Goal: Complete application form

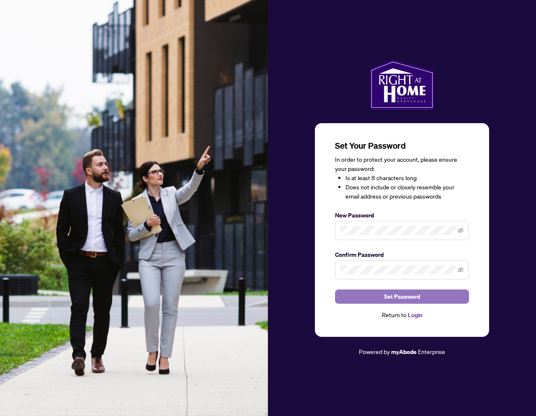
click at [403, 295] on span "Set Password" at bounding box center [402, 296] width 36 height 13
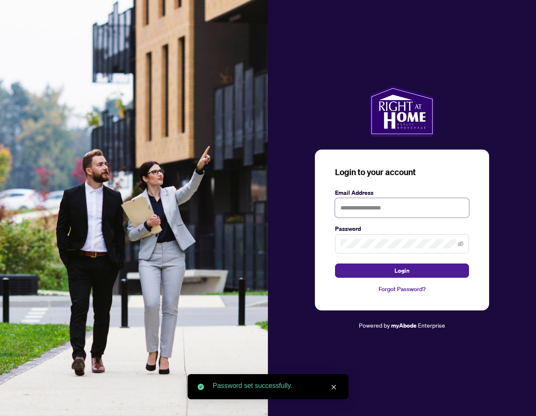
click at [393, 204] on input "text" at bounding box center [402, 207] width 134 height 19
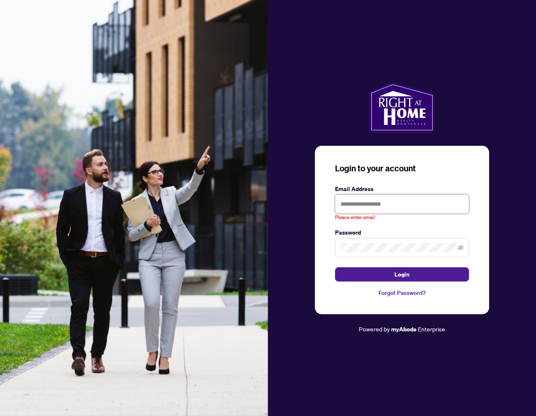
paste input "**********"
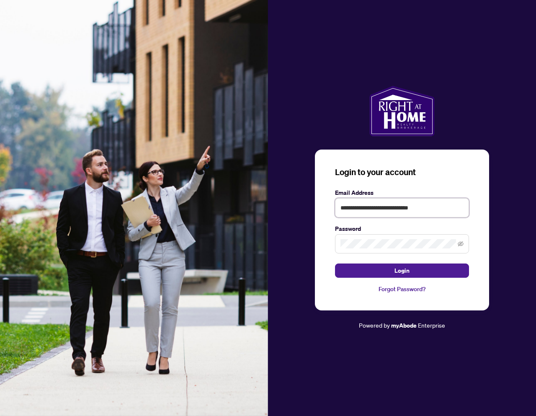
type input "**********"
click at [389, 271] on button "Login" at bounding box center [402, 271] width 134 height 14
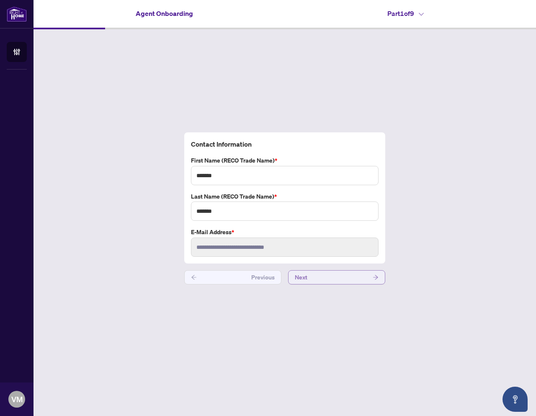
click at [372, 279] on button "Next" at bounding box center [336, 277] width 97 height 14
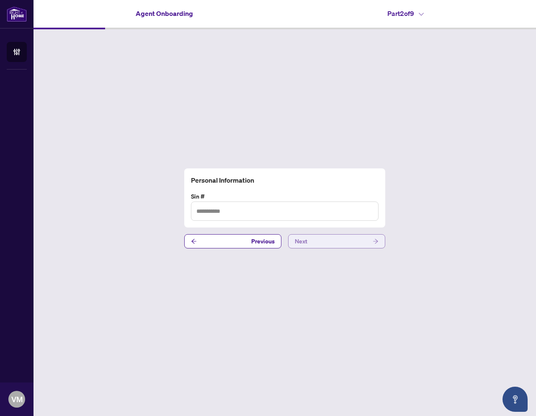
click at [376, 240] on icon "arrow-right" at bounding box center [375, 241] width 5 height 5
click at [373, 243] on icon "arrow-right" at bounding box center [376, 241] width 6 height 6
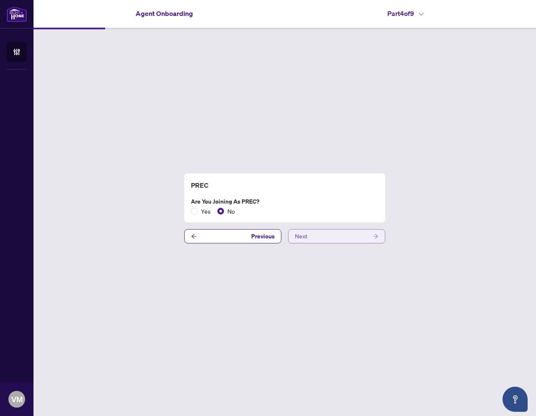
click at [312, 240] on button "Next" at bounding box center [336, 236] width 97 height 14
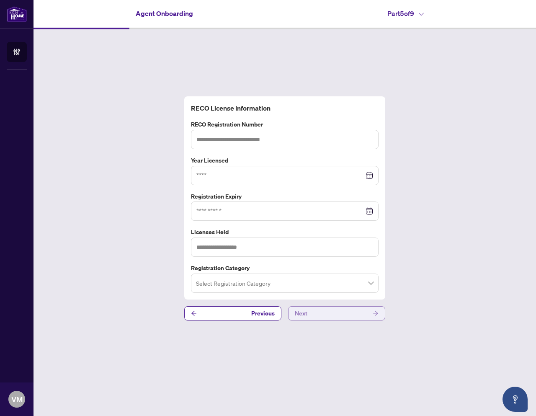
click at [346, 313] on button "Next" at bounding box center [336, 313] width 97 height 14
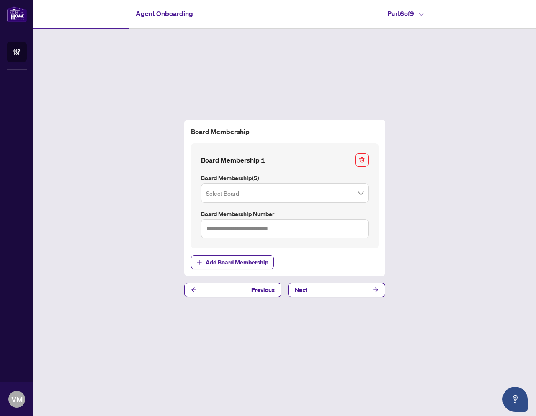
click at [361, 195] on span at bounding box center [285, 193] width 158 height 16
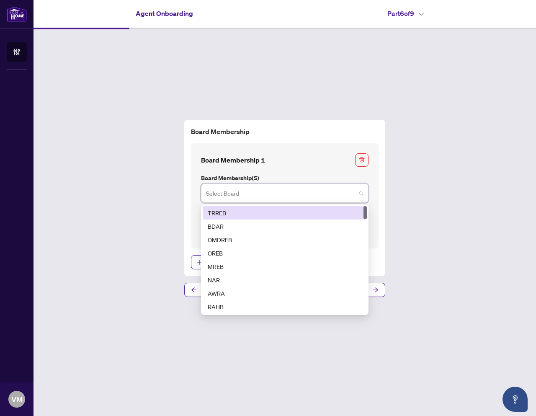
click at [422, 216] on div "Board Membership Board Membership 1 Board Membership(s) Select Board 1 2 TRREB …" at bounding box center [285, 208] width 503 height 358
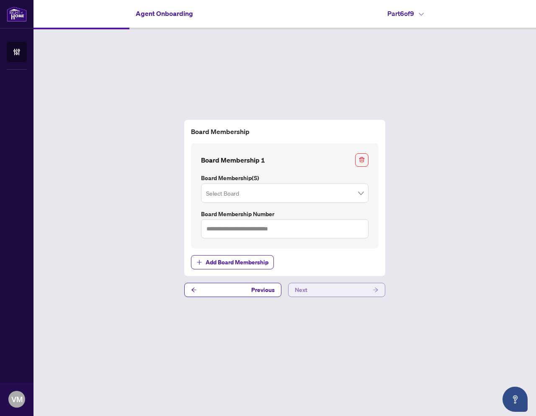
click at [304, 293] on span "Next" at bounding box center [301, 289] width 13 height 13
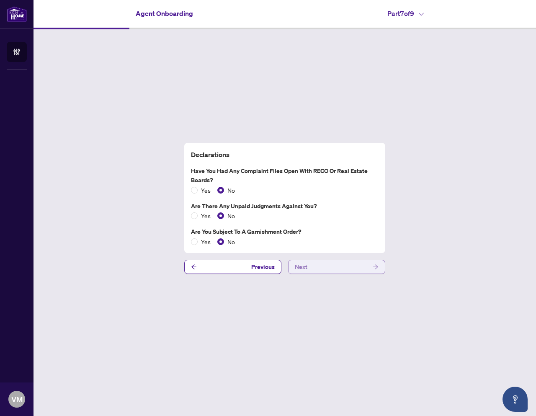
click at [325, 267] on button "Next" at bounding box center [336, 267] width 97 height 14
click at [343, 267] on button "Next" at bounding box center [336, 267] width 97 height 14
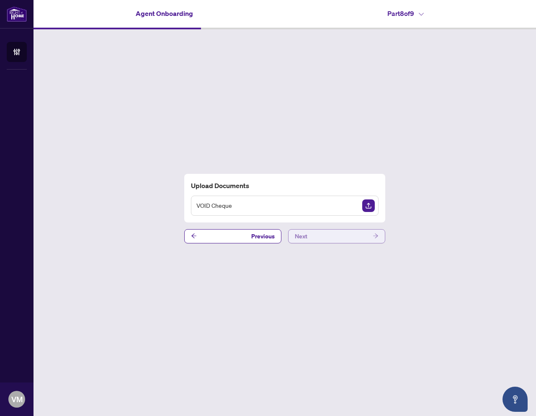
click at [357, 237] on button "Next" at bounding box center [336, 236] width 97 height 14
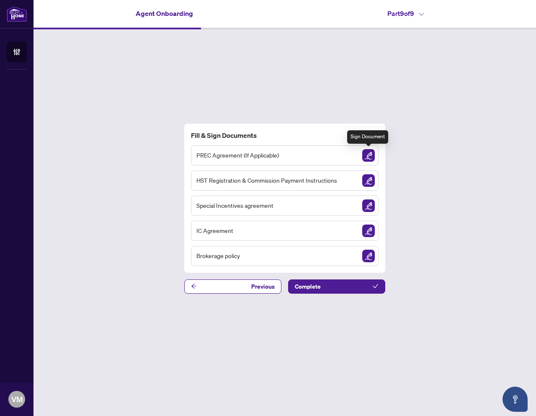
click at [371, 153] on img "Sign Document" at bounding box center [368, 155] width 13 height 13
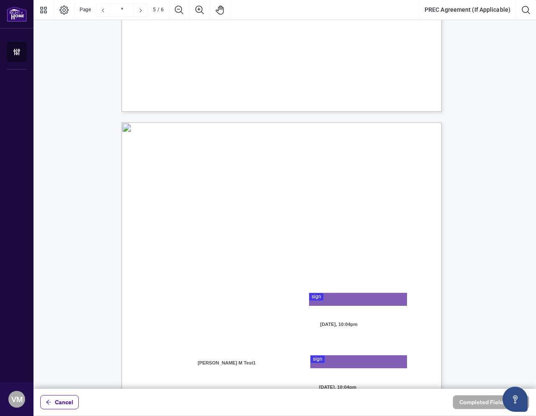
type input "*"
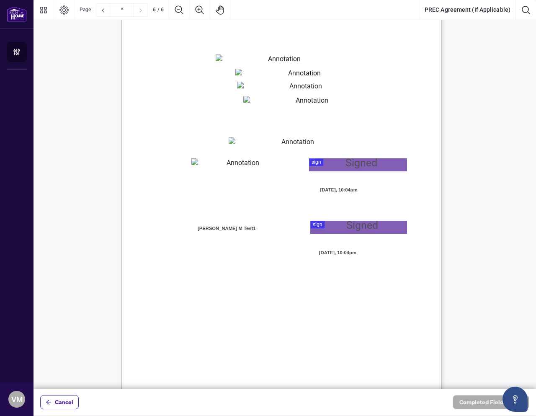
scroll to position [2189, 0]
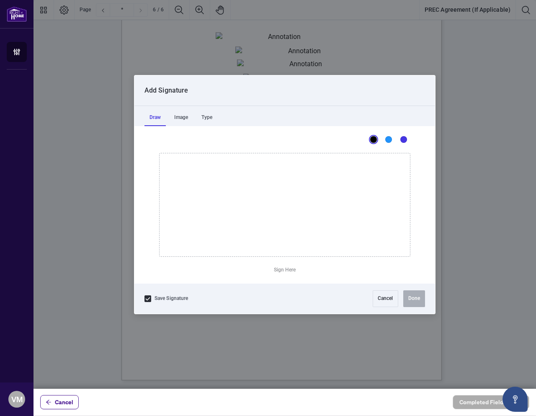
click at [336, 206] on div at bounding box center [285, 194] width 503 height 389
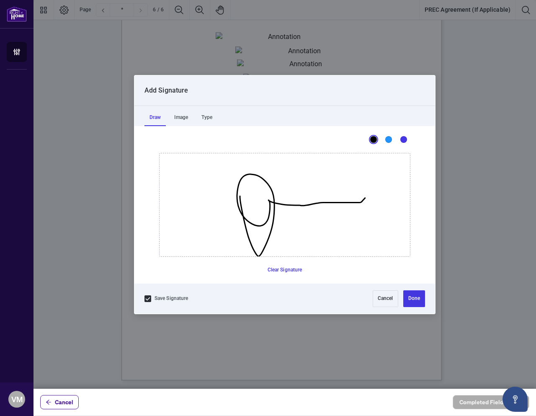
drag, startPoint x: 240, startPoint y: 196, endPoint x: 364, endPoint y: 197, distance: 123.6
click at [365, 197] on icon "Drawing canvas" at bounding box center [285, 204] width 251 height 103
click at [411, 296] on button "Done" at bounding box center [414, 298] width 22 height 17
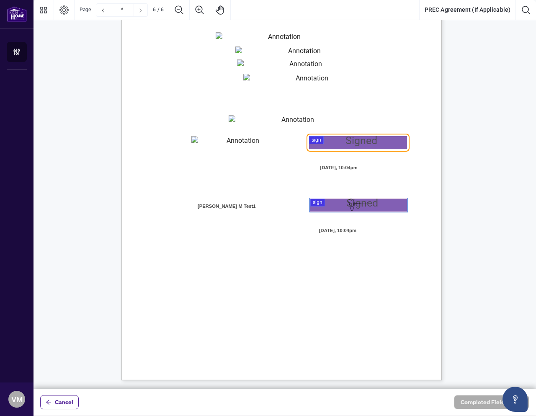
click at [338, 143] on div at bounding box center [285, 194] width 503 height 389
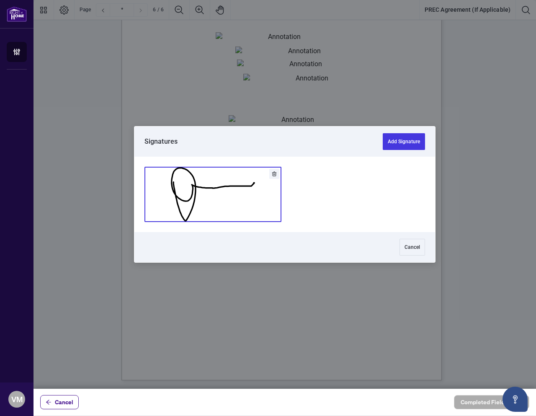
click at [254, 202] on button "Add Signature" at bounding box center [213, 194] width 136 height 54
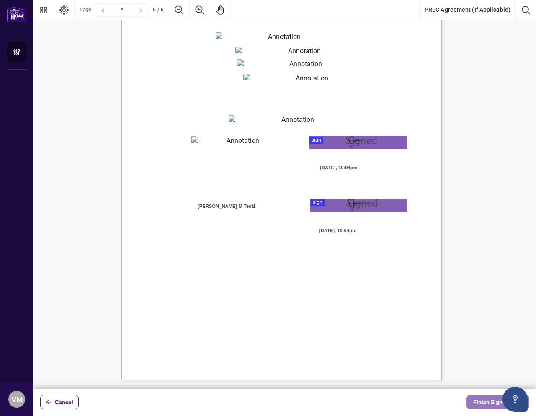
click at [483, 403] on span "Finish Signing" at bounding box center [492, 401] width 38 height 13
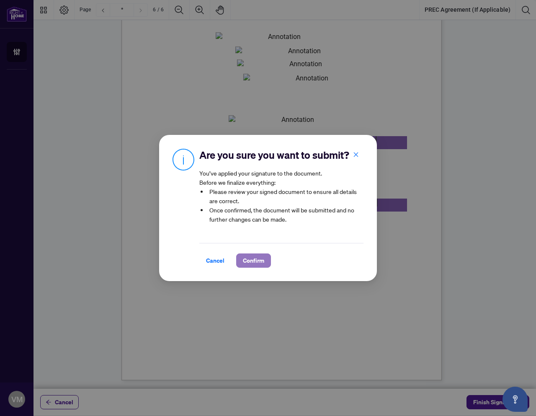
click at [251, 264] on span "Confirm" at bounding box center [253, 260] width 21 height 13
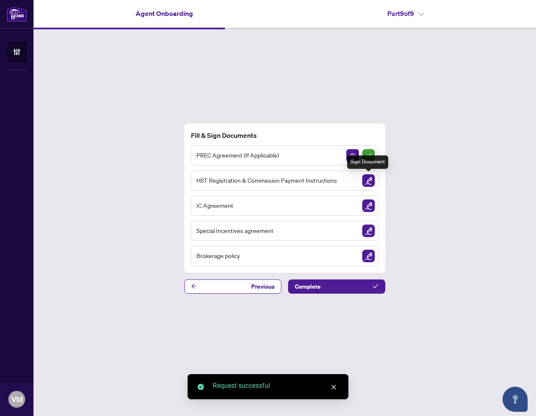
click at [369, 183] on img "Sign Document" at bounding box center [368, 180] width 13 height 13
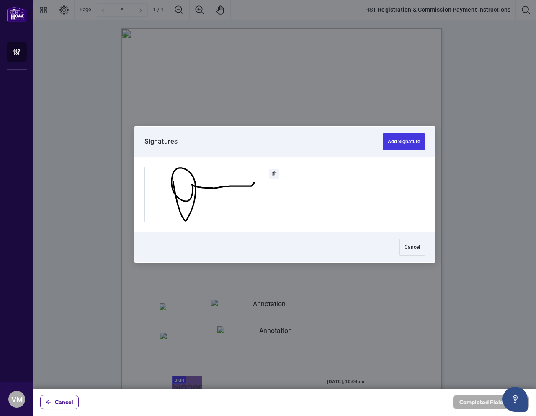
click at [247, 239] on div at bounding box center [285, 194] width 503 height 389
click at [232, 199] on button "Add Signature" at bounding box center [213, 194] width 136 height 54
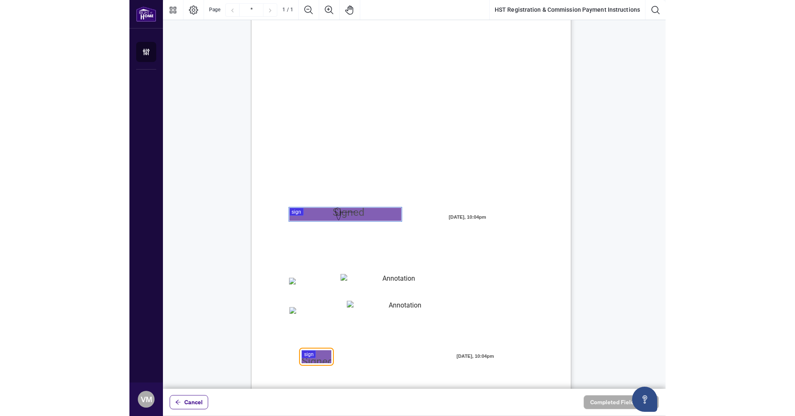
scroll to position [63, 0]
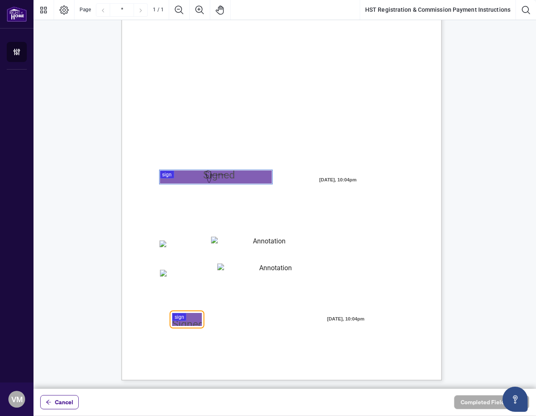
click at [161, 247] on div "MY COMMISSION PAYMENTS AND HST REGISTRATION For Right at Home Realty to pay out…" at bounding box center [321, 225] width 400 height 519
click at [235, 241] on textarea "01JZB1JNXBA4KCHEGNK9K5ZCEV" at bounding box center [266, 242] width 110 height 10
click at [233, 243] on textarea "01JZB1JNXBA4KCHEGNK9K5ZCEV" at bounding box center [266, 242] width 110 height 10
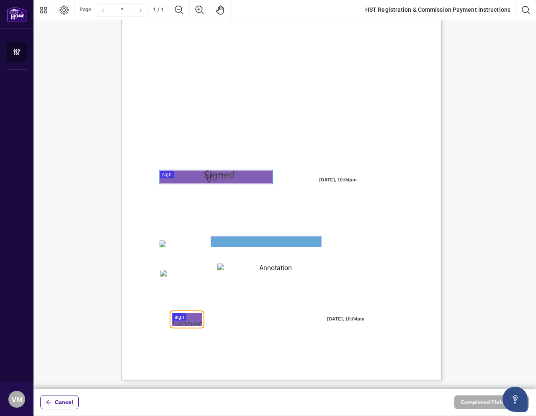
click at [244, 243] on textarea "01JZB1JNXBA4KCHEGNK9K5ZCEV" at bounding box center [266, 242] width 110 height 10
click at [352, 268] on div "MY COMMISSION PAYMENTS AND HST REGISTRATION For Right at Home Realty to pay out…" at bounding box center [321, 225] width 400 height 519
click at [300, 239] on textarea "01JZB1JNXBA4KCHEGNK9K5ZCEV" at bounding box center [266, 242] width 110 height 10
click at [295, 244] on textarea "01JZB1JNXBA4KCHEGNK9K5ZCEV" at bounding box center [266, 242] width 110 height 10
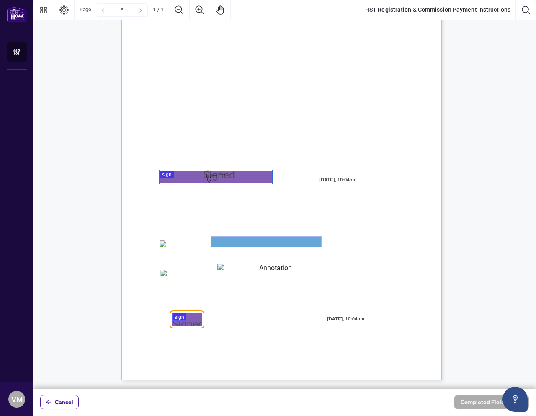
click at [301, 238] on textarea "01JZB1JNXBA4KCHEGNK9K5ZCEV" at bounding box center [266, 242] width 110 height 10
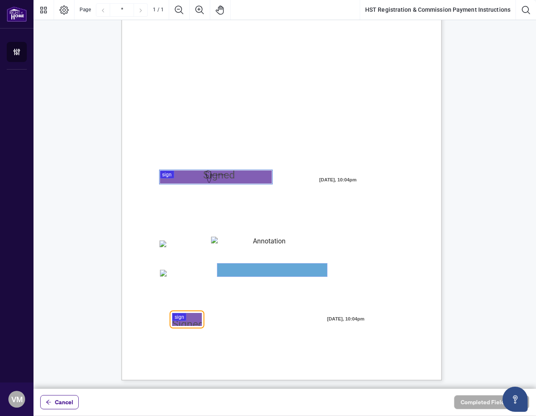
click at [249, 264] on textarea "01JZB1JYR71XK7CZ5G1AAADK4F" at bounding box center [272, 270] width 110 height 13
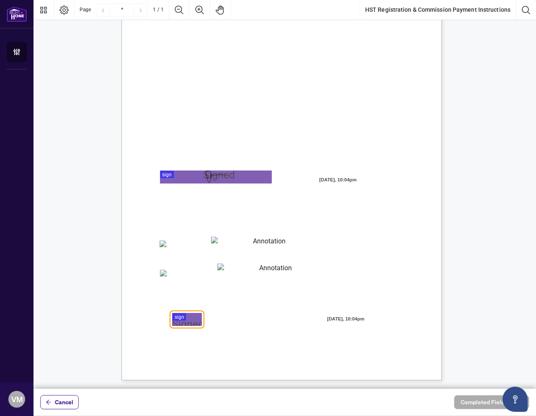
drag, startPoint x: 513, startPoint y: 404, endPoint x: 511, endPoint y: 349, distance: 54.5
click at [511, 349] on body "ACCOUNT Agent Onboarding [PERSON_NAME] M Test1 [PERSON_NAME][EMAIL_ADDRESS][DOM…" at bounding box center [268, 208] width 536 height 416
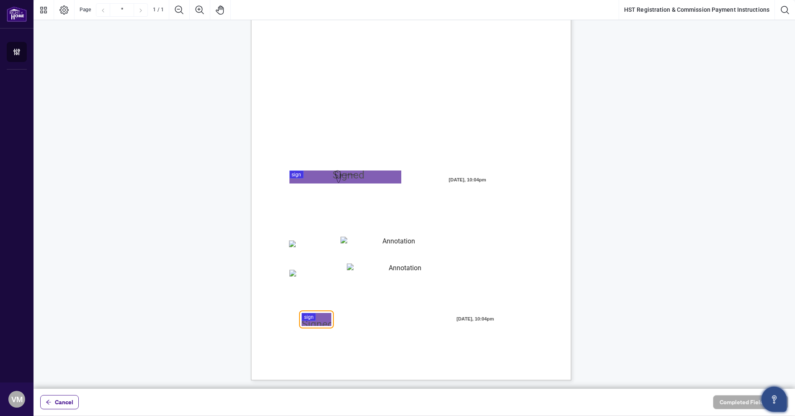
click at [536, 403] on icon "Open asap" at bounding box center [774, 399] width 10 height 10
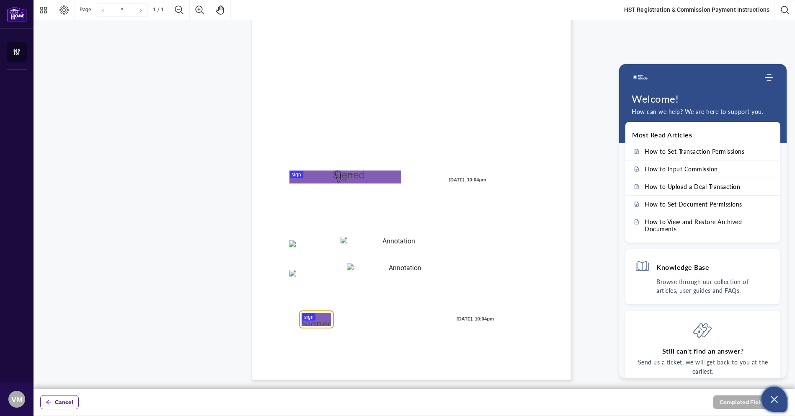
click at [536, 396] on button "Open asap" at bounding box center [774, 399] width 25 height 25
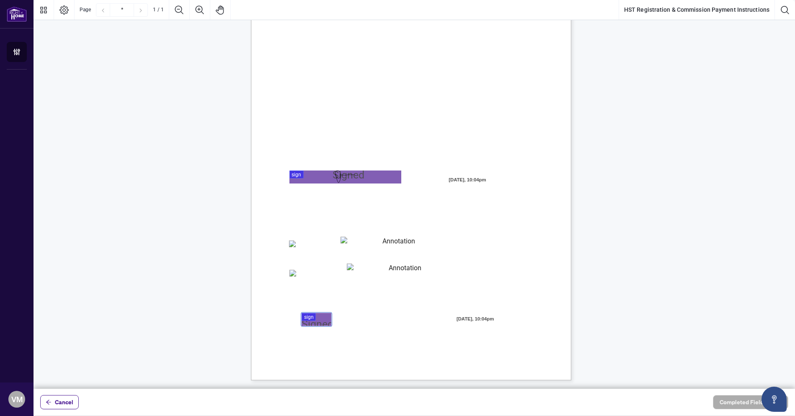
click at [324, 318] on div at bounding box center [415, 194] width 762 height 389
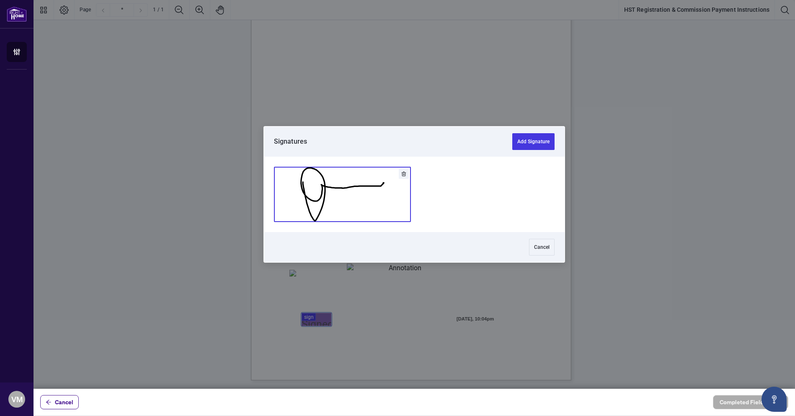
click at [332, 196] on button "Add Signature" at bounding box center [342, 194] width 136 height 54
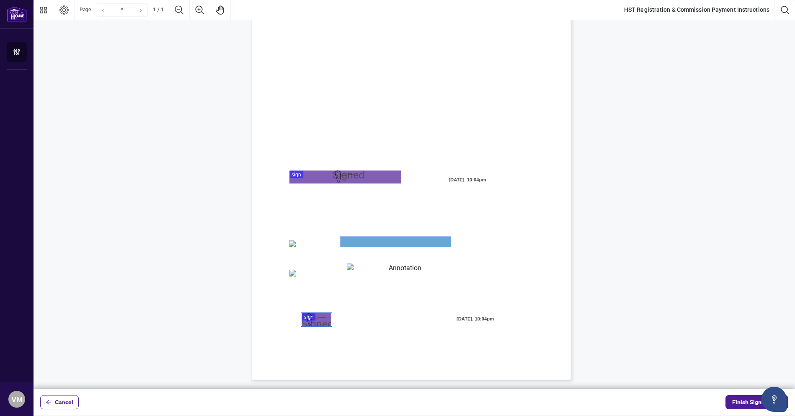
click at [377, 246] on textarea "01JZB1JNXBA4KCHEGNK9K5ZCEV" at bounding box center [396, 242] width 110 height 10
click at [381, 243] on textarea "01JZB1JNXBA4KCHEGNK9K5ZCEV" at bounding box center [396, 242] width 110 height 10
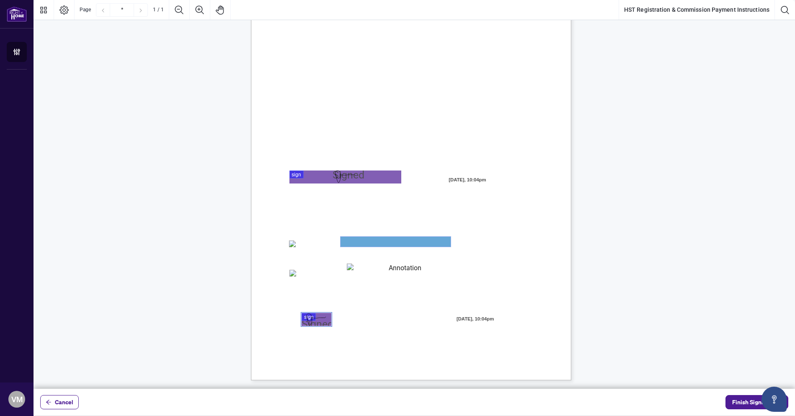
click at [409, 243] on textarea "01JZB1JNXBA4KCHEGNK9K5ZCEV" at bounding box center [396, 242] width 110 height 10
click at [373, 307] on div "MY COMMISSION PAYMENTS AND HST REGISTRATION For Right at Home Realty to pay out…" at bounding box center [451, 225] width 400 height 519
click at [369, 237] on textarea "01JZB1JNXBA4KCHEGNK9K5ZCEV" at bounding box center [396, 242] width 110 height 10
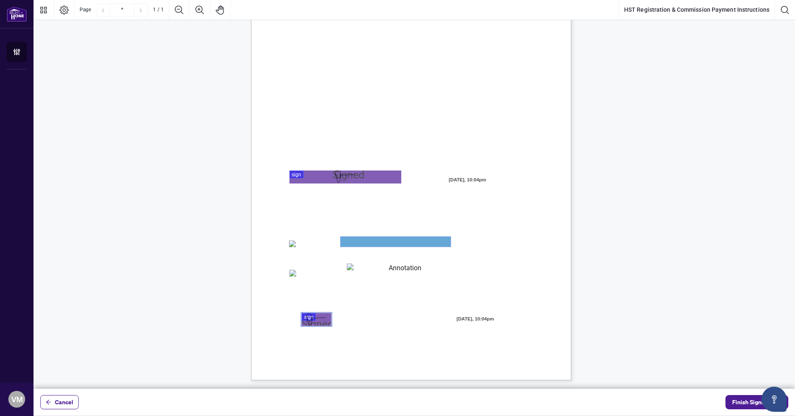
click at [368, 243] on textarea "01JZB1JNXBA4KCHEGNK9K5ZCEV" at bounding box center [396, 242] width 110 height 10
click at [361, 243] on textarea "01JZB1JNXBA4KCHEGNK9K5ZCEV" at bounding box center [396, 242] width 110 height 10
click at [360, 245] on textarea "01JZB1JNXBA4KCHEGNK9K5ZCEV" at bounding box center [396, 242] width 110 height 10
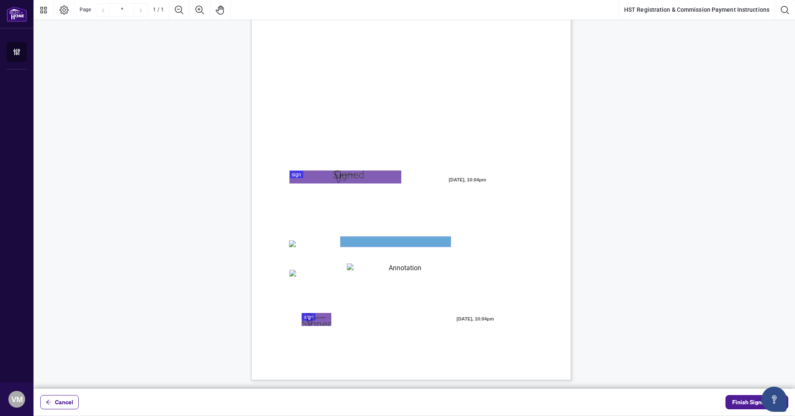
drag, startPoint x: 361, startPoint y: 245, endPoint x: 356, endPoint y: 244, distance: 5.1
click at [356, 244] on textarea "01JZB1JNXBA4KCHEGNK9K5ZCEV" at bounding box center [396, 242] width 110 height 10
click at [396, 240] on textarea "01JZB1JNXBA4KCHEGNK9K5ZCEV" at bounding box center [396, 242] width 110 height 10
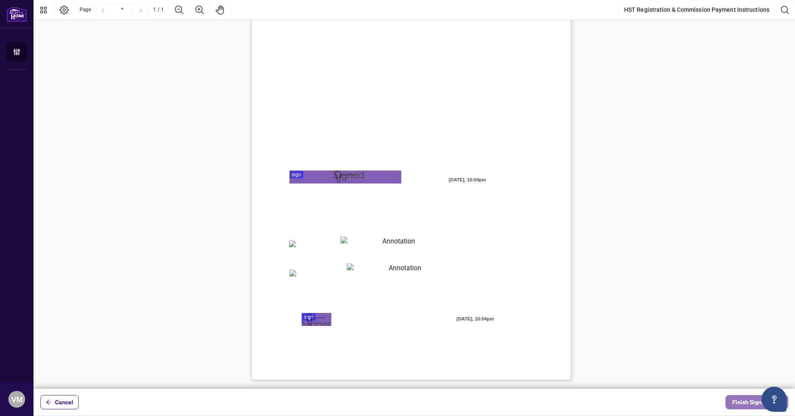
click at [536, 400] on span "Finish Signing" at bounding box center [751, 401] width 38 height 13
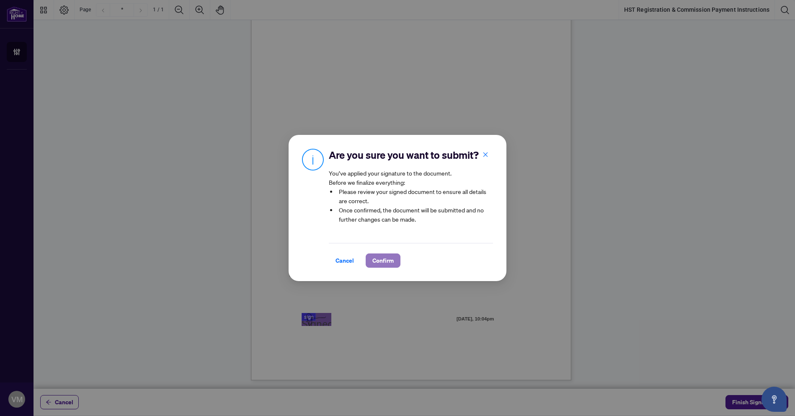
click at [373, 260] on span "Confirm" at bounding box center [382, 260] width 21 height 13
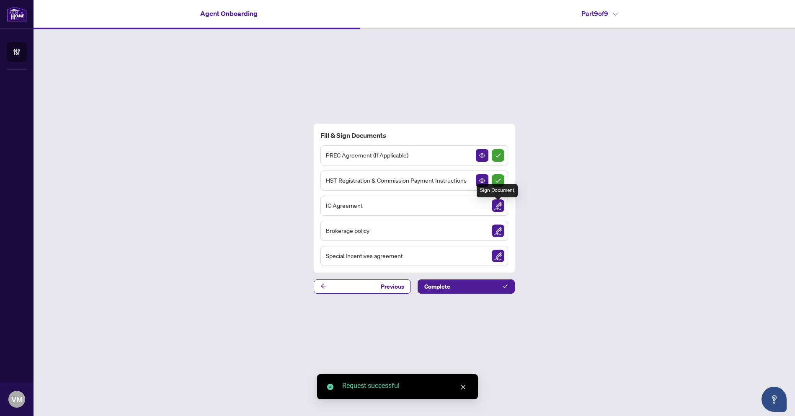
click at [499, 207] on img "Sign Document" at bounding box center [498, 205] width 13 height 13
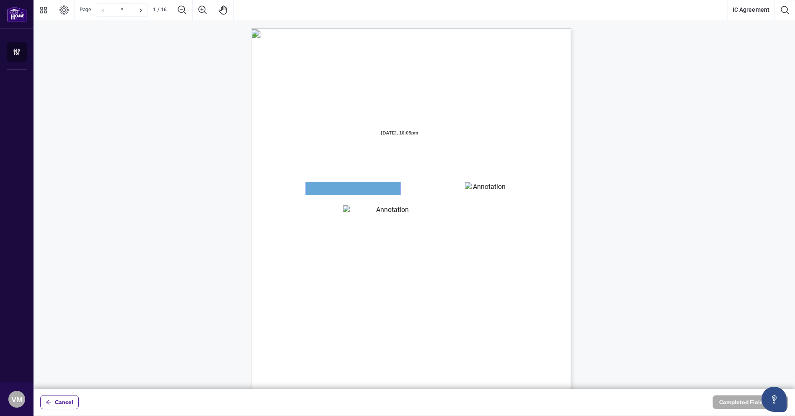
click at [344, 191] on textarea "01JZGEV3XZ3KFEGBZ2CNA7HTFN" at bounding box center [353, 188] width 95 height 13
click at [344, 245] on span "Council of Ontario (RECO) (the “Broker Authority”), owns and or operates the De…" at bounding box center [395, 247] width 212 height 8
click at [354, 186] on textarea "01JZGEV3XZ3KFEGBZ2CNA7HTFN" at bounding box center [353, 188] width 95 height 13
click at [369, 214] on textarea "01JZGEVHJ0R0VEYMTY8SV1B00E" at bounding box center [389, 211] width 92 height 13
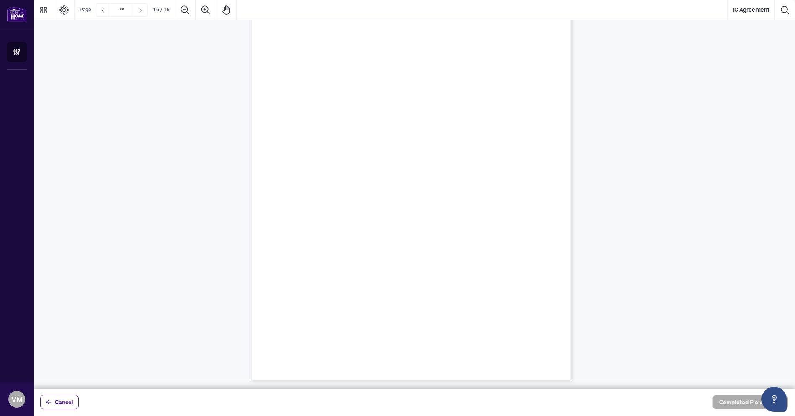
type input "**"
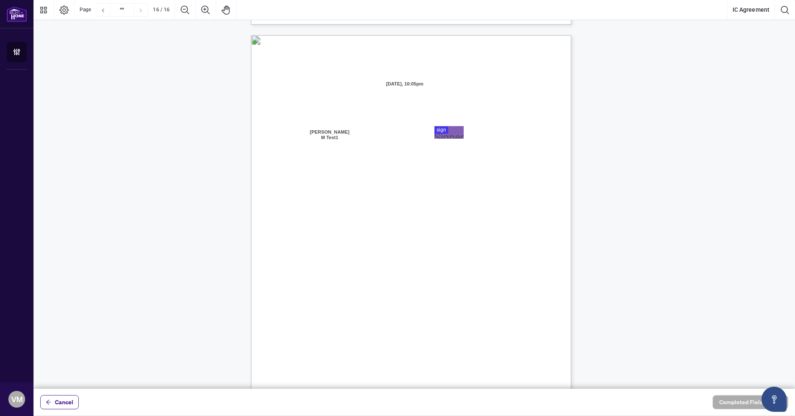
scroll to position [6356, 0]
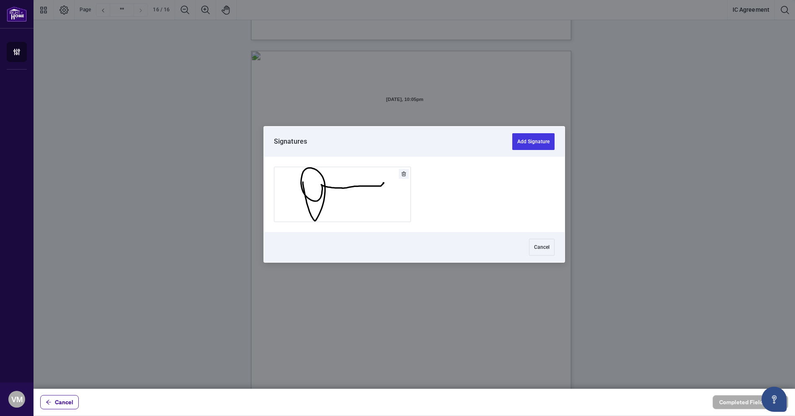
click at [447, 151] on div at bounding box center [415, 194] width 762 height 389
click at [378, 206] on button "Add Signature" at bounding box center [342, 194] width 136 height 54
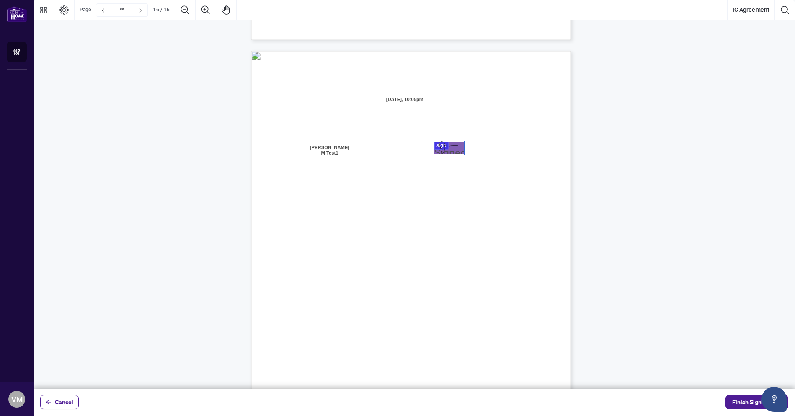
scroll to position [6441, 0]
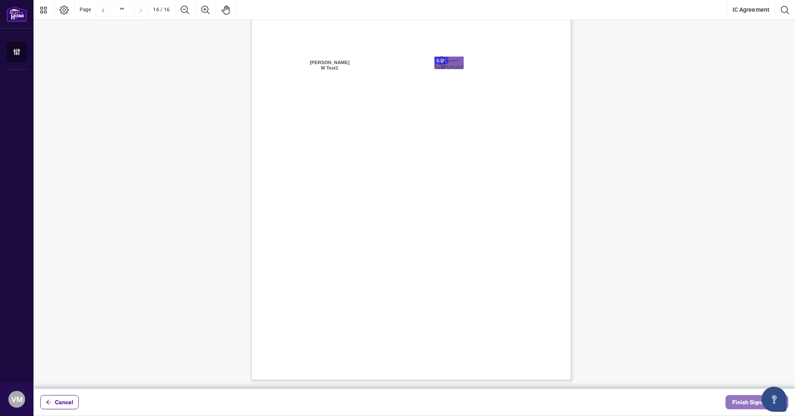
click at [536, 402] on span "Finish Signing" at bounding box center [751, 401] width 38 height 13
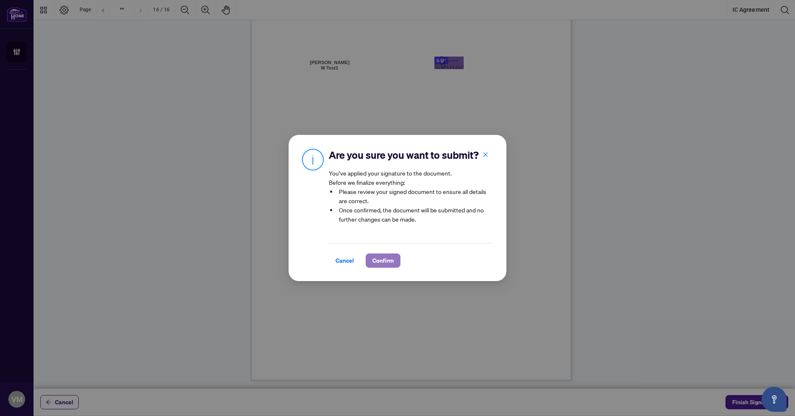
click at [376, 261] on span "Confirm" at bounding box center [382, 260] width 21 height 13
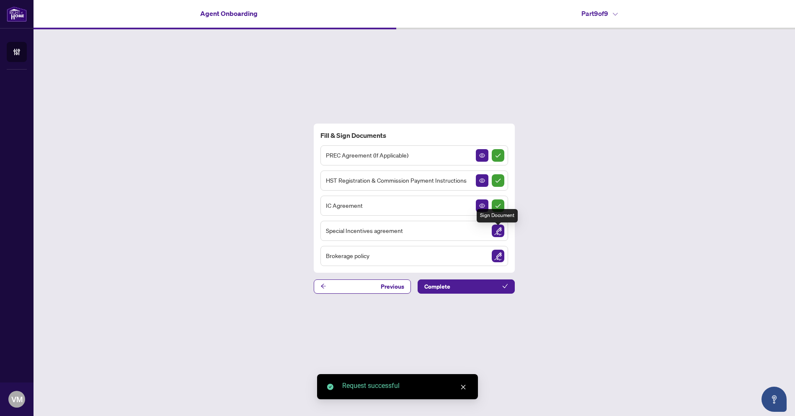
click at [499, 234] on img "Sign Document" at bounding box center [498, 231] width 13 height 13
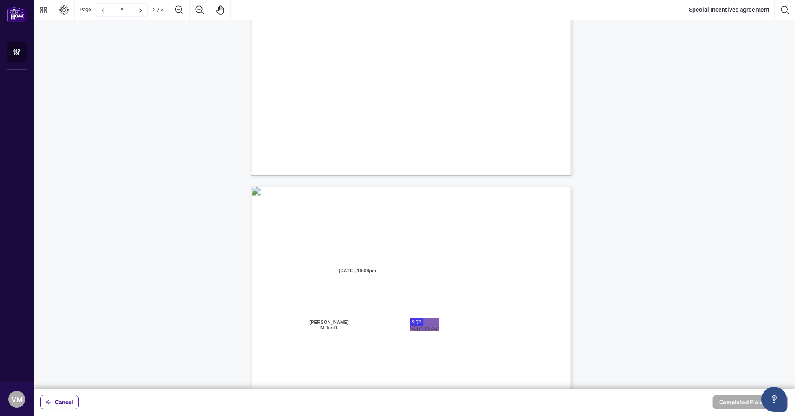
type input "*"
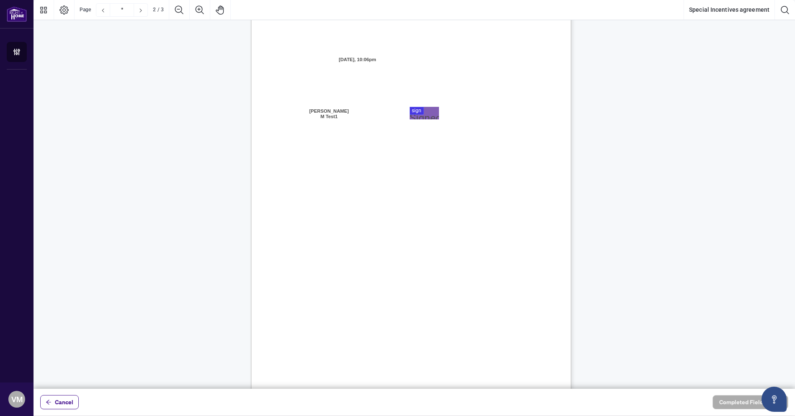
scroll to position [913, 0]
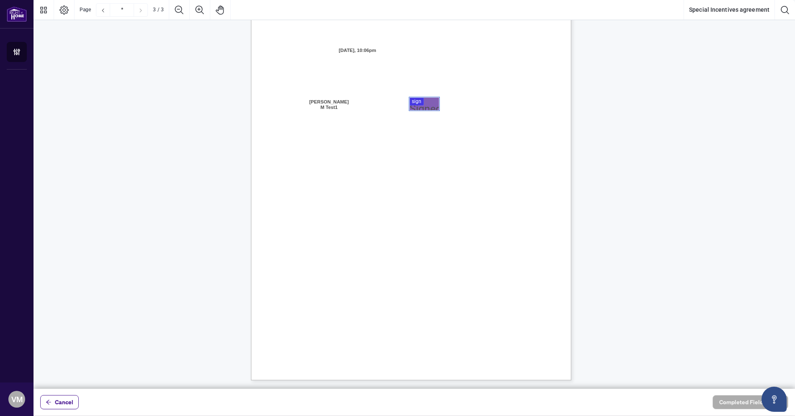
click at [424, 108] on div at bounding box center [415, 194] width 762 height 389
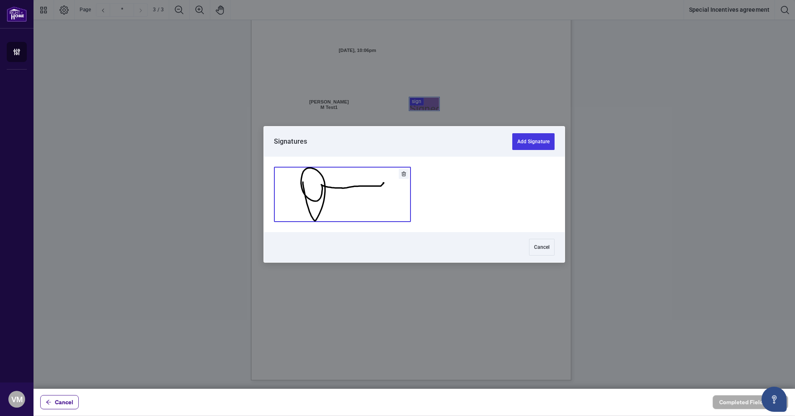
click at [386, 206] on button "Add Signature" at bounding box center [342, 194] width 136 height 54
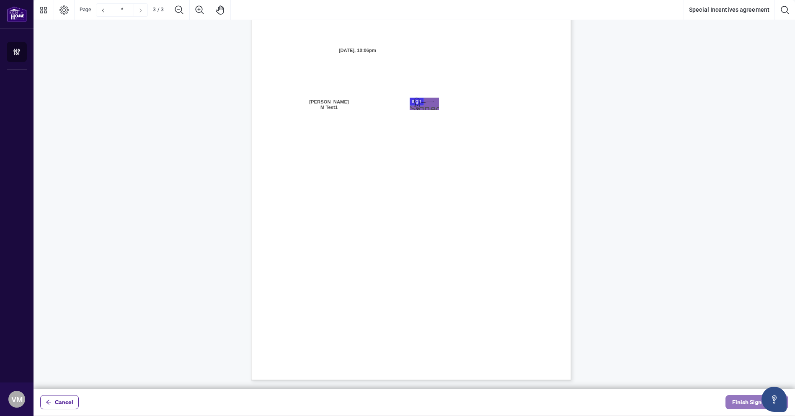
click at [536, 403] on span "Finish Signing" at bounding box center [751, 401] width 38 height 13
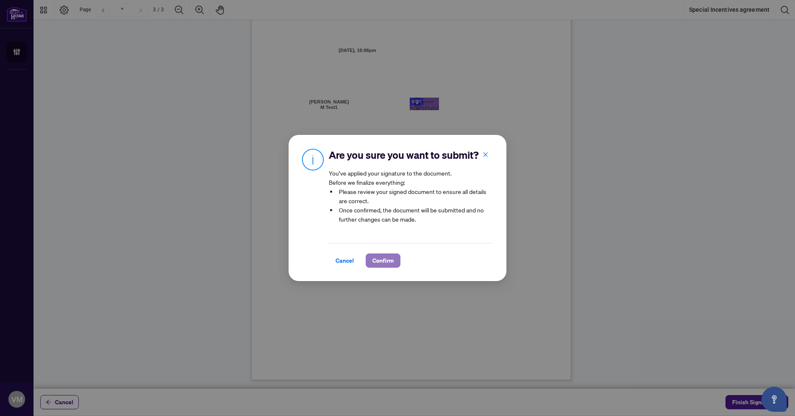
click at [380, 264] on span "Confirm" at bounding box center [382, 260] width 21 height 13
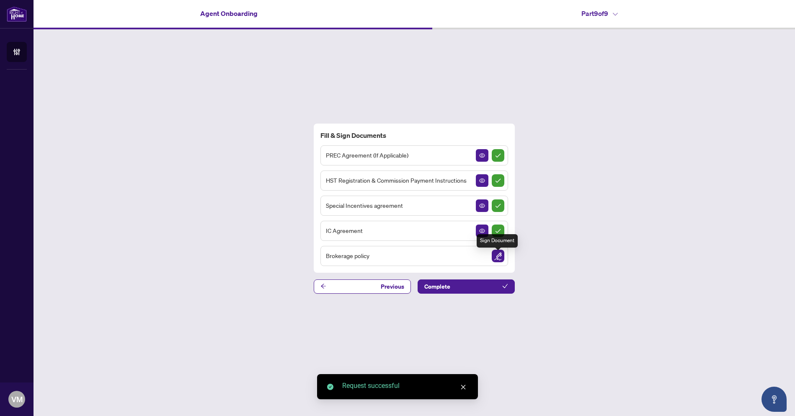
click at [499, 256] on img "Sign Document" at bounding box center [498, 256] width 13 height 13
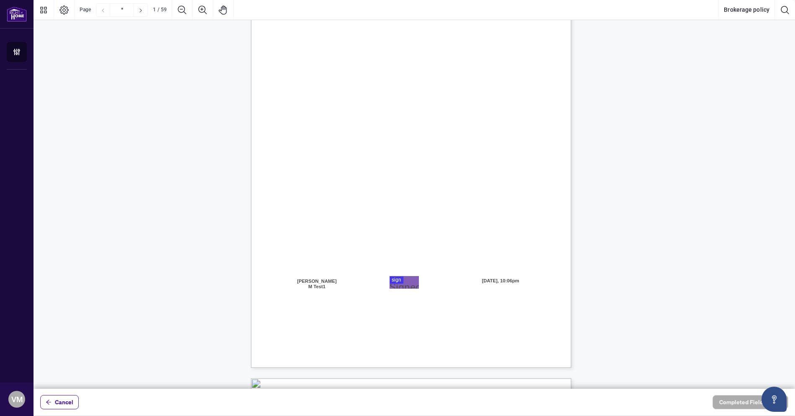
scroll to position [77, 0]
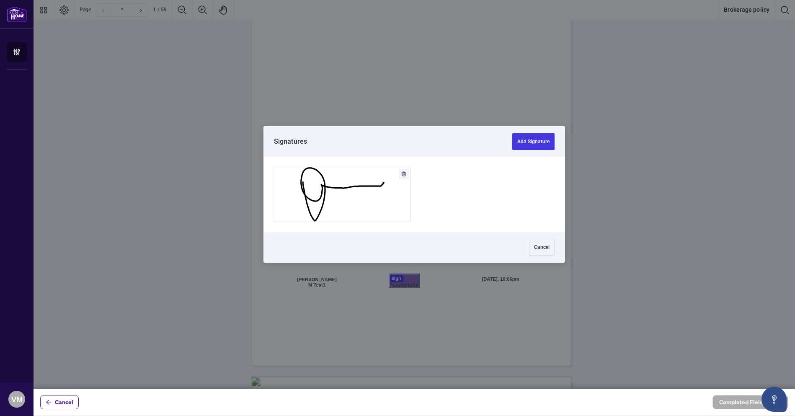
click at [409, 282] on div at bounding box center [415, 194] width 762 height 389
click at [369, 219] on button "Add Signature" at bounding box center [342, 194] width 136 height 54
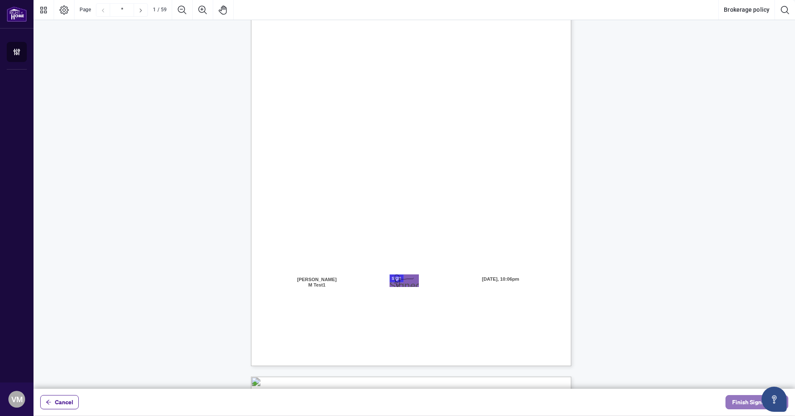
click at [536, 402] on span "Finish Signing" at bounding box center [751, 401] width 38 height 13
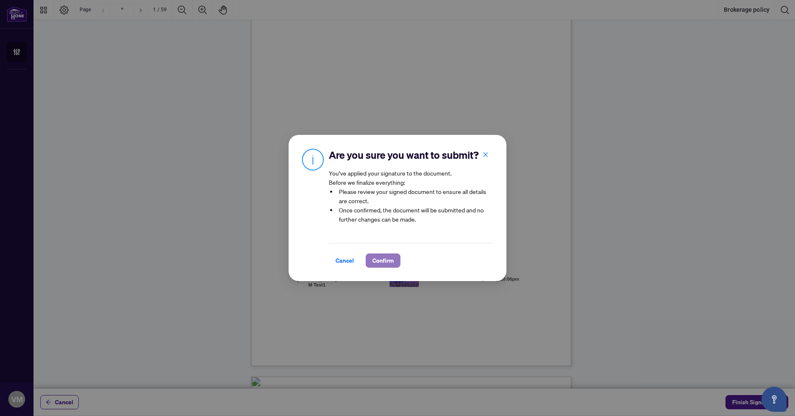
click at [375, 260] on span "Confirm" at bounding box center [382, 260] width 21 height 13
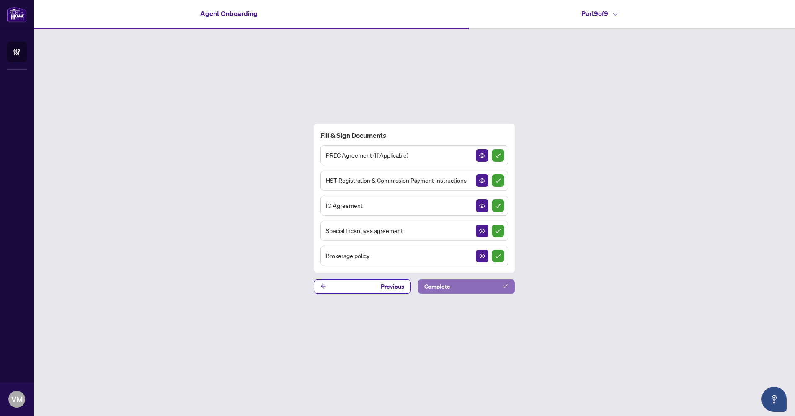
click at [453, 290] on button "Complete" at bounding box center [466, 286] width 97 height 14
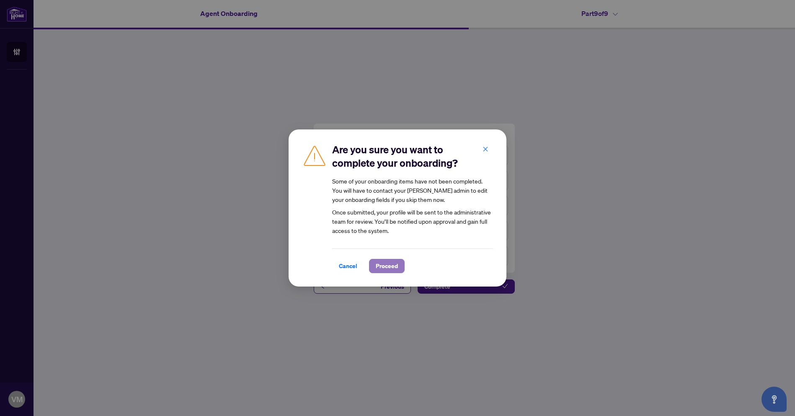
click at [381, 266] on span "Proceed" at bounding box center [387, 265] width 22 height 13
